Goal: Transaction & Acquisition: Purchase product/service

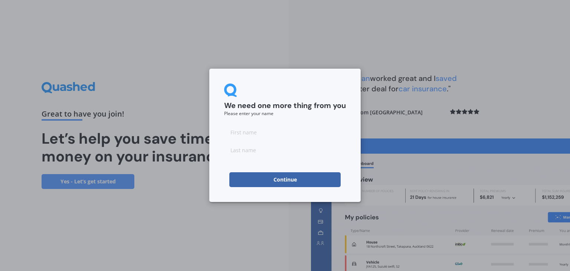
click at [238, 135] on input at bounding box center [285, 132] width 122 height 15
type input "[PERSON_NAME]"
type input "M"
click at [283, 179] on button "Continue" at bounding box center [284, 179] width 111 height 15
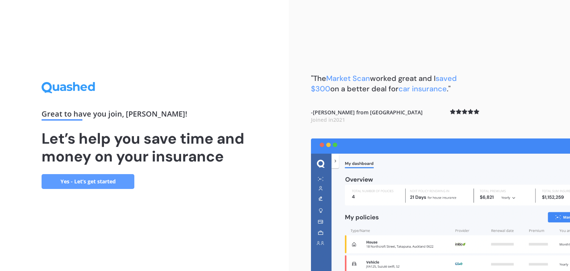
click at [89, 184] on link "Yes - Let’s get started" at bounding box center [88, 181] width 93 height 15
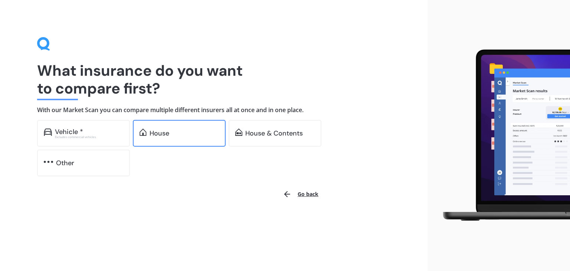
click at [159, 135] on div "House" at bounding box center [160, 133] width 20 height 7
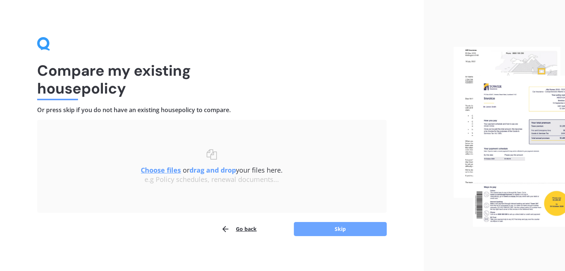
click at [327, 226] on button "Skip" at bounding box center [340, 229] width 93 height 14
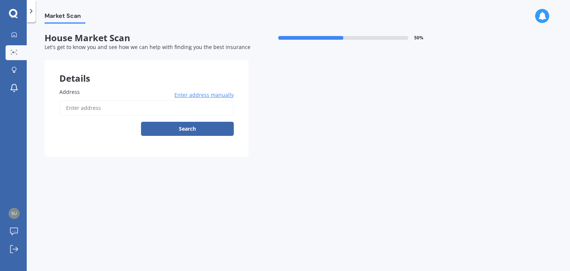
click at [72, 107] on input "Address" at bounding box center [146, 108] width 174 height 16
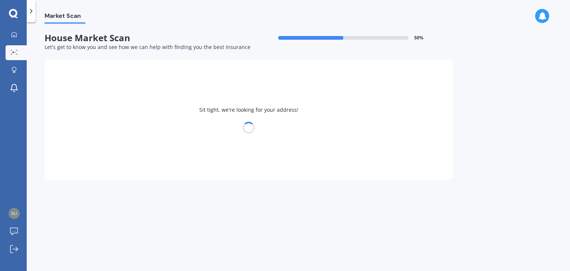
type input "[STREET_ADDRESS]"
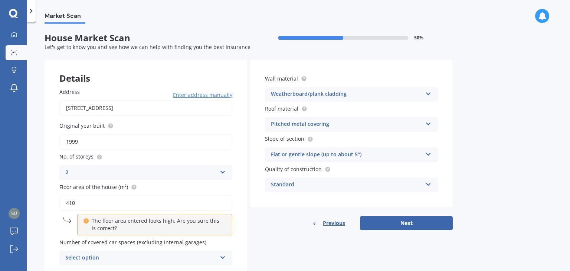
scroll to position [28, 0]
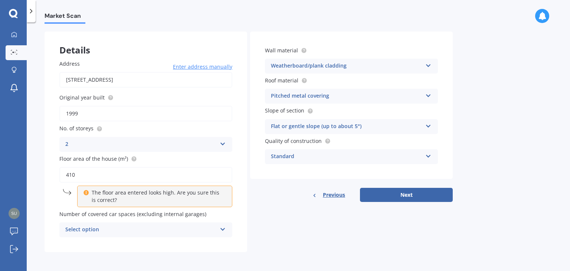
click at [217, 228] on div "Select option 0 1 2 3 4 5+" at bounding box center [145, 229] width 173 height 15
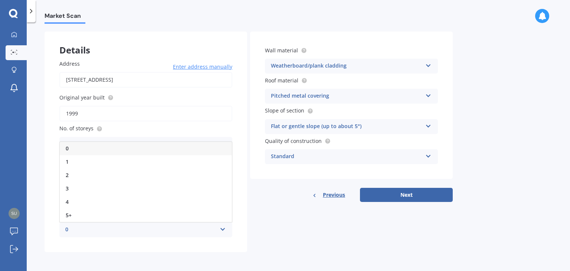
click at [93, 144] on div "0" at bounding box center [146, 148] width 172 height 13
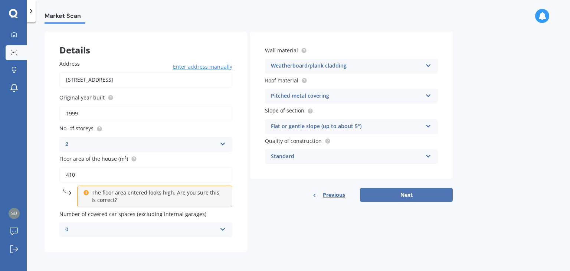
click at [411, 196] on button "Next" at bounding box center [406, 195] width 93 height 14
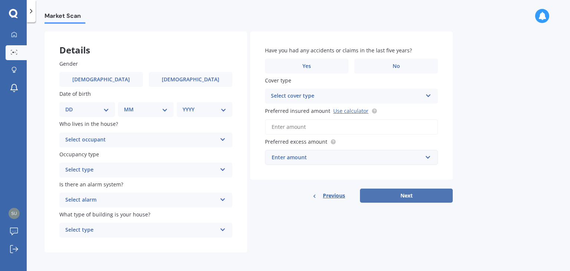
scroll to position [0, 0]
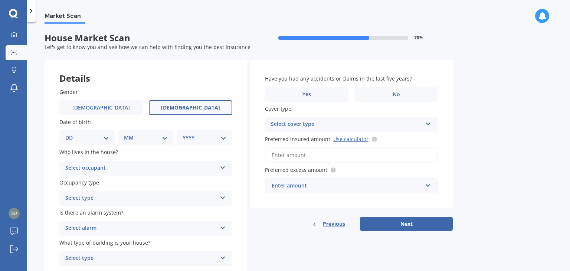
click at [183, 109] on span "[DEMOGRAPHIC_DATA]" at bounding box center [190, 108] width 59 height 6
click at [0, 0] on input "[DEMOGRAPHIC_DATA]" at bounding box center [0, 0] width 0 height 0
click at [102, 141] on select "DD 01 02 03 04 05 06 07 08 09 10 11 12 13 14 15 16 17 18 19 20 21 22 23 24 25 2…" at bounding box center [87, 138] width 44 height 8
select select "02"
click at [71, 134] on select "DD 01 02 03 04 05 06 07 08 09 10 11 12 13 14 15 16 17 18 19 20 21 22 23 24 25 2…" at bounding box center [87, 138] width 44 height 8
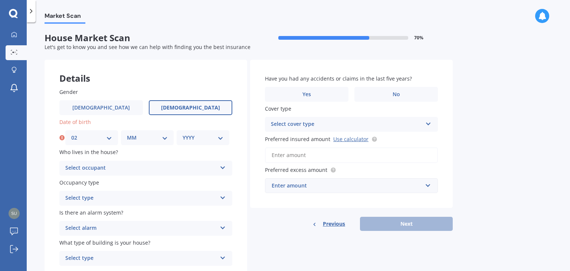
click at [134, 139] on select "MM 01 02 03 04 05 06 07 08 09 10 11 12" at bounding box center [147, 138] width 41 height 8
select select "01"
click at [127, 134] on select "MM 01 02 03 04 05 06 07 08 09 10 11 12" at bounding box center [147, 138] width 41 height 8
click at [185, 137] on select "YYYY 2009 2008 2007 2006 2005 2004 2003 2002 2001 2000 1999 1998 1997 1996 1995…" at bounding box center [203, 138] width 41 height 8
select select "1970"
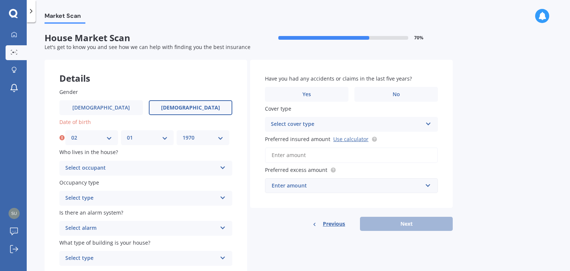
click at [183, 134] on select "YYYY 2009 2008 2007 2006 2005 2004 2003 2002 2001 2000 1999 1998 1997 1996 1995…" at bounding box center [203, 138] width 41 height 8
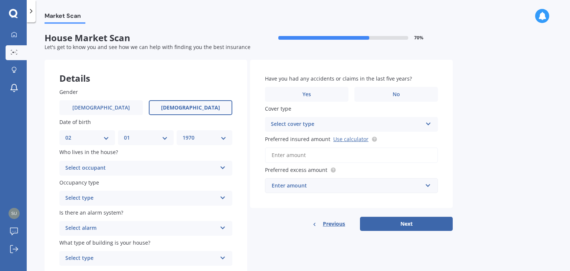
click at [115, 166] on div "Select occupant" at bounding box center [140, 168] width 151 height 9
click at [112, 180] on div "Owner" at bounding box center [146, 182] width 172 height 13
click at [105, 196] on div "Select type" at bounding box center [140, 198] width 151 height 9
click at [101, 212] on div "Permanent" at bounding box center [146, 212] width 172 height 13
click at [107, 228] on div "Select alarm" at bounding box center [140, 228] width 151 height 9
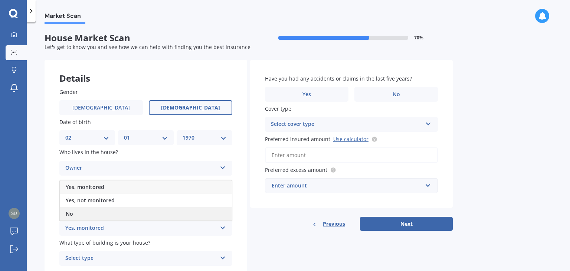
click at [108, 211] on div "No" at bounding box center [146, 213] width 172 height 13
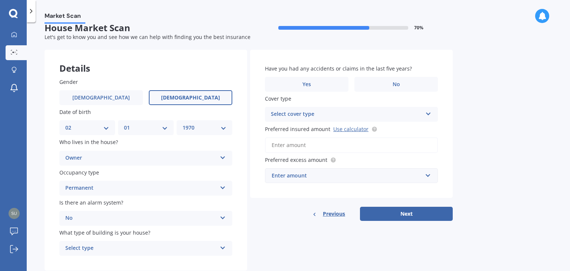
scroll to position [30, 0]
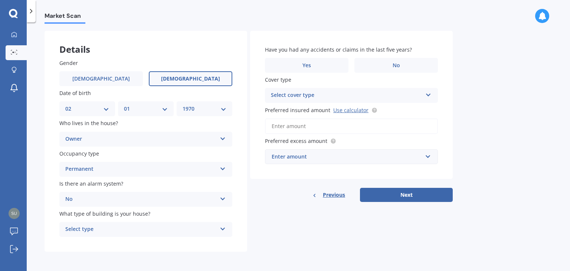
click at [114, 226] on div "Select type" at bounding box center [140, 229] width 151 height 9
click at [118, 190] on div "Freestanding" at bounding box center [146, 188] width 172 height 13
click at [389, 66] on label "No" at bounding box center [397, 65] width 84 height 15
click at [0, 0] on input "No" at bounding box center [0, 0] width 0 height 0
click at [329, 95] on div "Select cover type" at bounding box center [346, 95] width 151 height 9
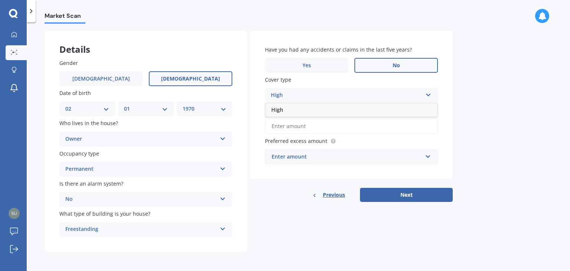
click at [320, 109] on div "High" at bounding box center [351, 109] width 172 height 13
click at [315, 125] on input "Preferred insured amount Use calculator" at bounding box center [351, 126] width 173 height 16
